Goal: Information Seeking & Learning: Learn about a topic

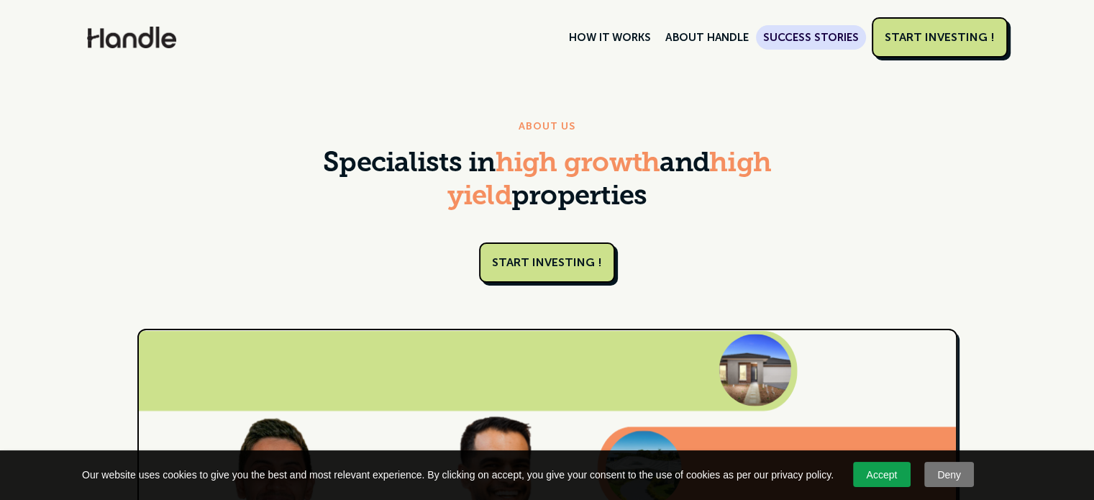
click at [828, 31] on link "SUCCESS STORIES" at bounding box center [811, 37] width 110 height 24
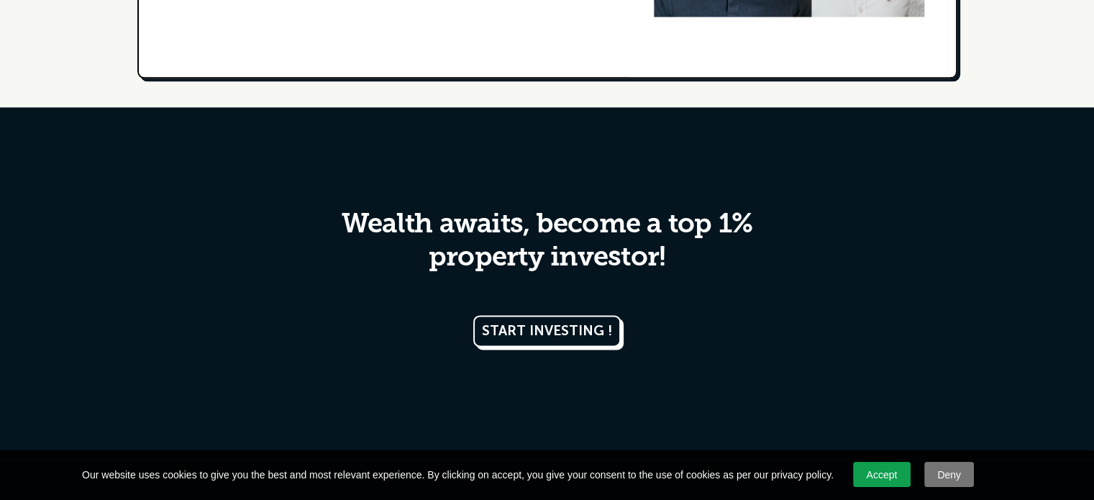
scroll to position [7550, 0]
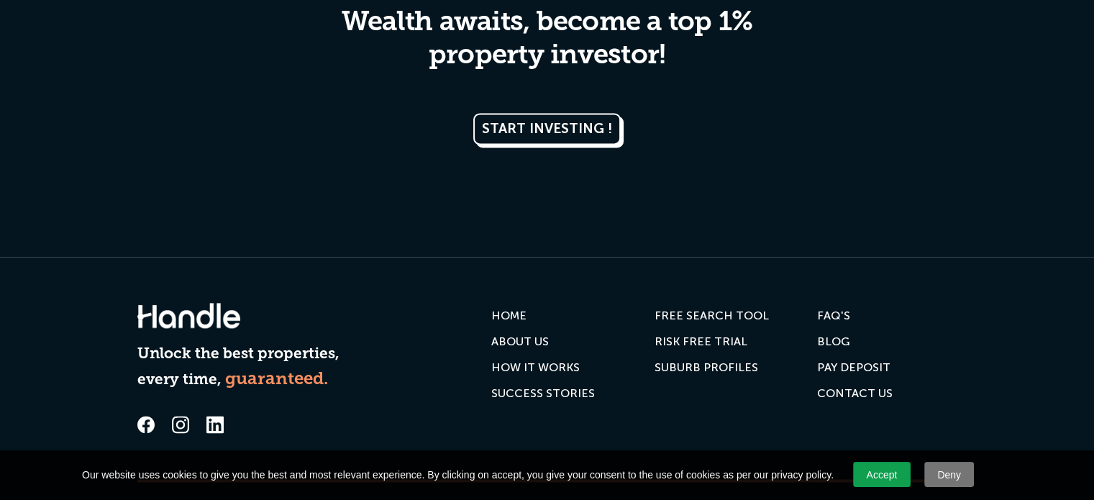
click at [694, 309] on div "FREE SEARCH TOOL" at bounding box center [711, 316] width 114 height 14
click at [693, 360] on div "SUBURB PROFILES" at bounding box center [706, 367] width 104 height 14
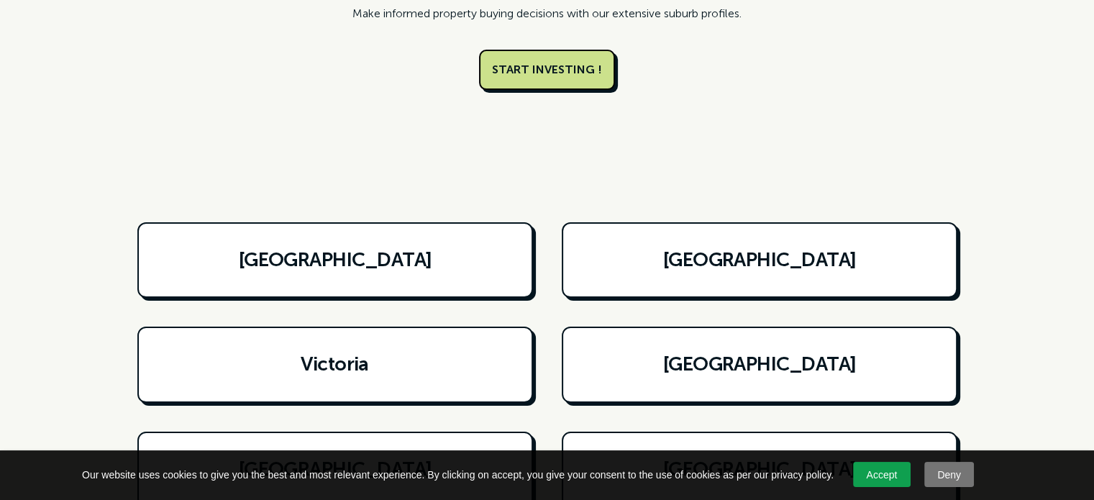
scroll to position [288, 0]
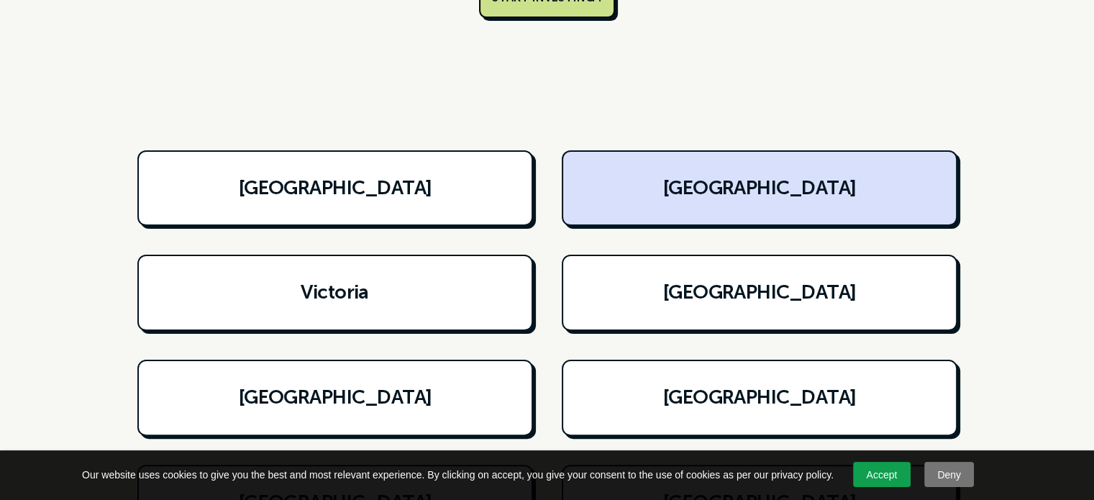
click at [732, 191] on h6 "Queensland" at bounding box center [759, 188] width 194 height 27
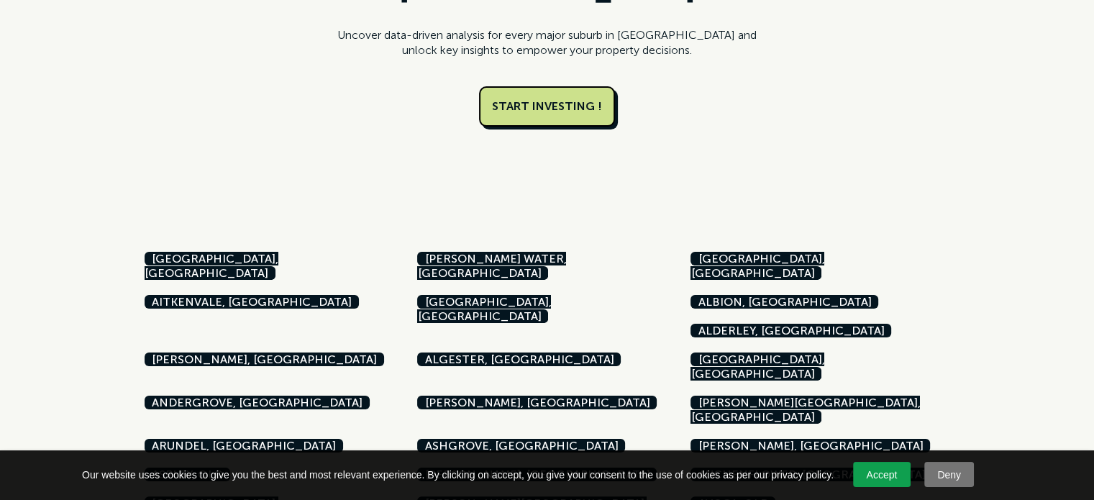
scroll to position [216, 0]
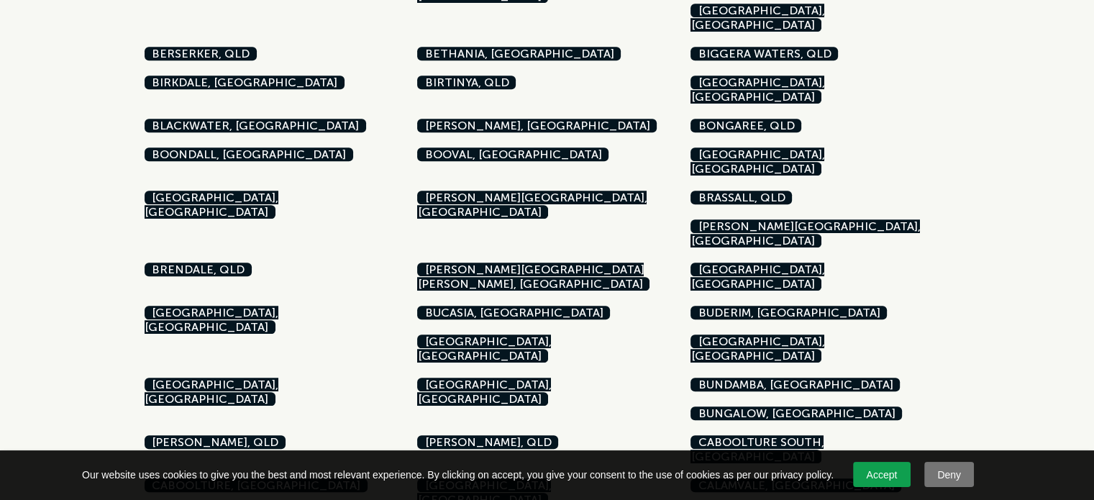
scroll to position [1007, 0]
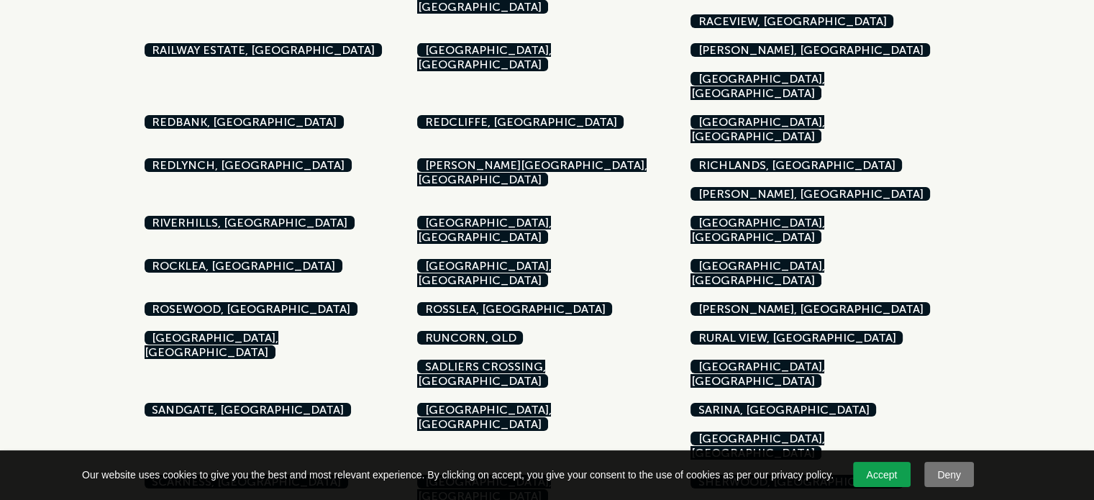
scroll to position [4819, 0]
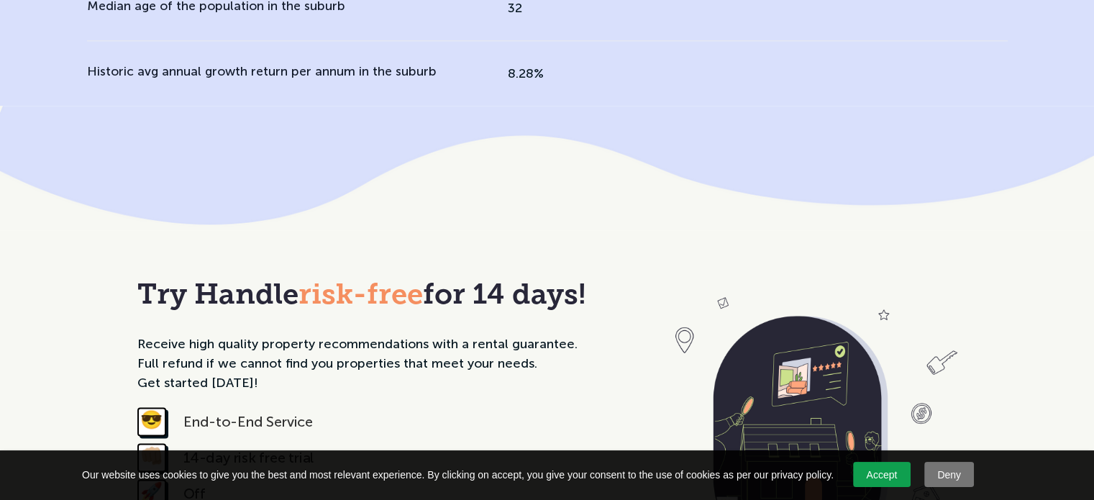
scroll to position [1870, 0]
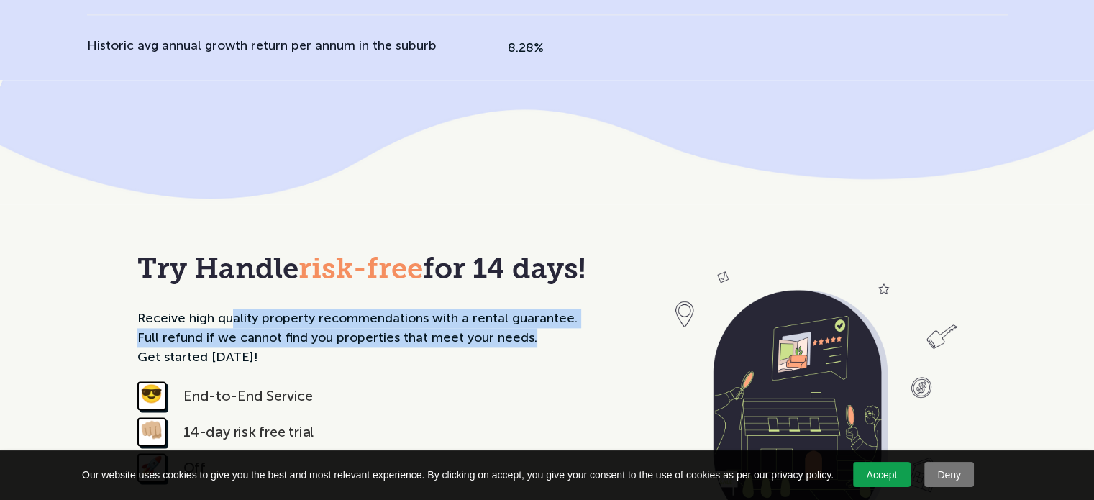
drag, startPoint x: 211, startPoint y: 95, endPoint x: 479, endPoint y: 114, distance: 268.3
click at [479, 309] on div "Receive high quality property recommendations with a rental guarantee. Full ref…" at bounding box center [383, 338] width 493 height 58
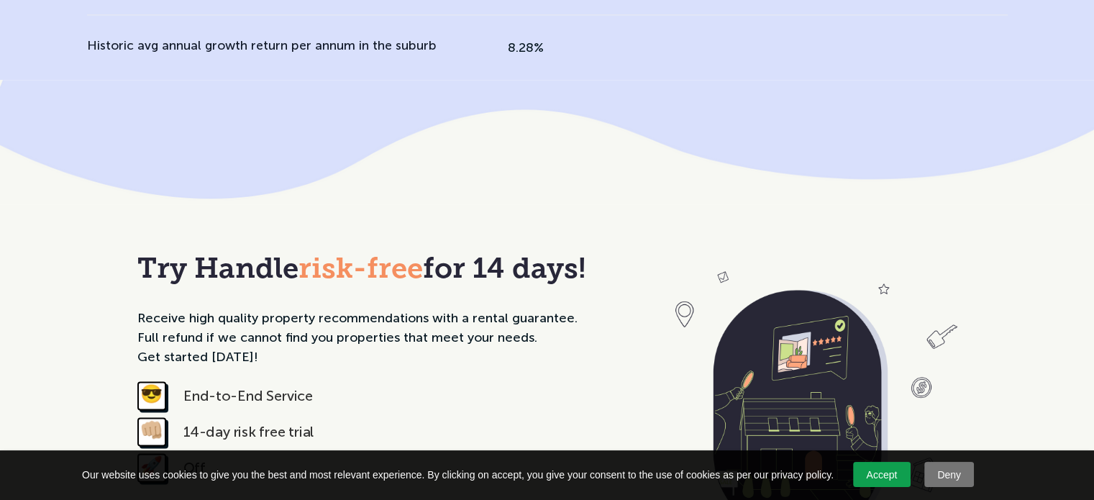
click at [418, 309] on div "Receive high quality property recommendations with a rental guarantee. Full ref…" at bounding box center [383, 338] width 493 height 58
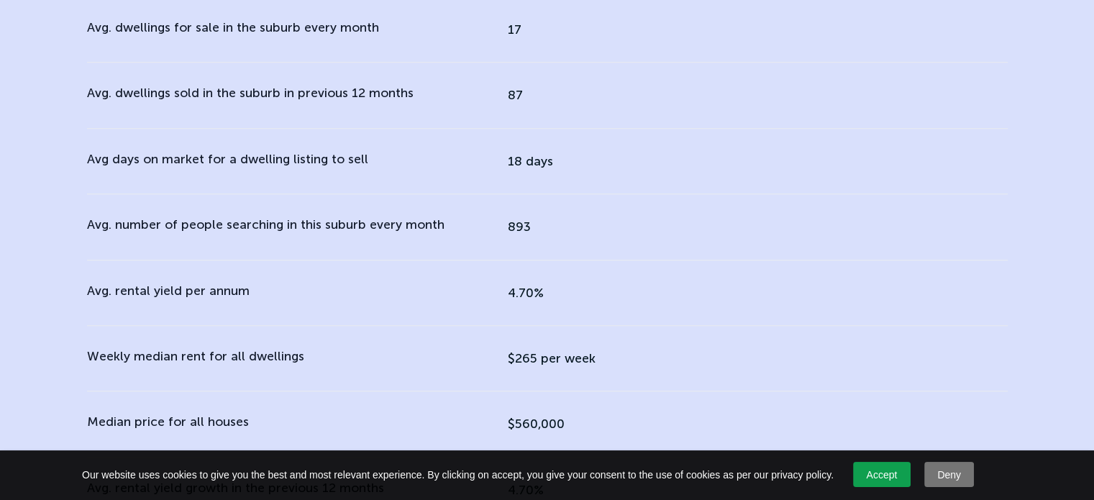
scroll to position [863, 0]
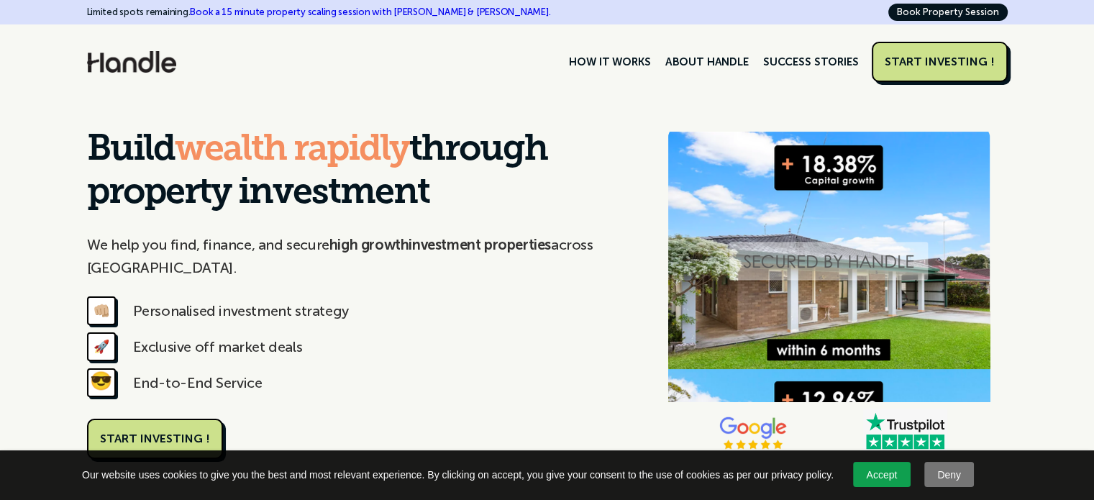
click at [268, 13] on link "Book a 15 minute property scaling session with Nik & AJ." at bounding box center [370, 11] width 360 height 11
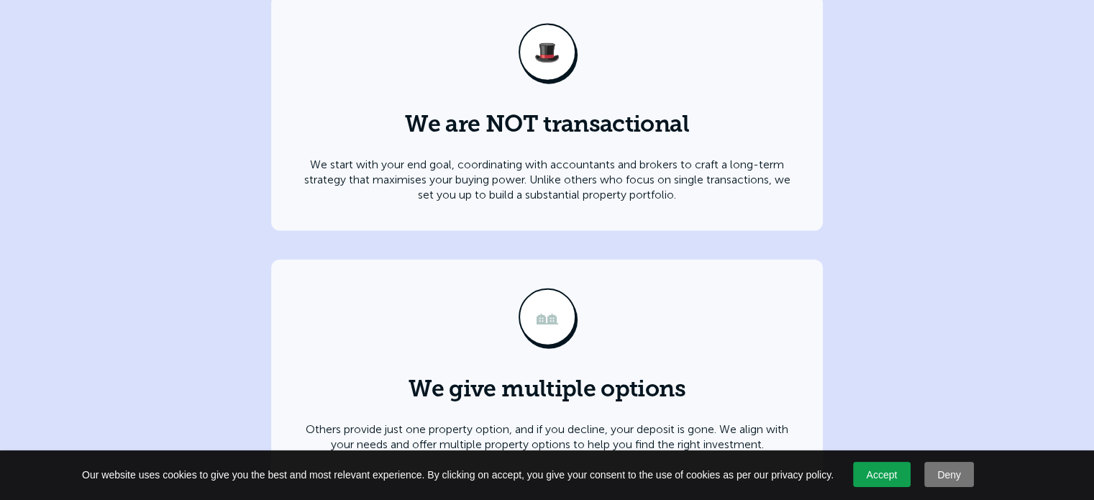
scroll to position [3381, 0]
